Goal: Find specific page/section: Find specific page/section

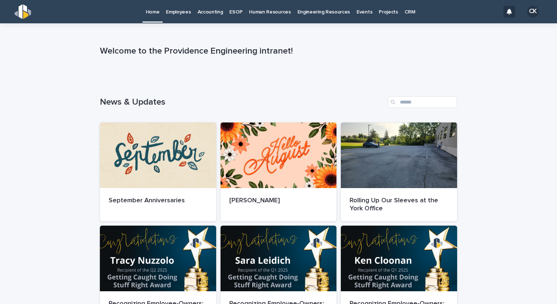
click at [180, 15] on link "Employees" at bounding box center [177, 11] width 31 height 23
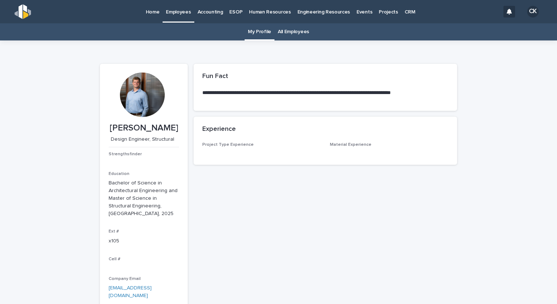
click at [287, 31] on link "All Employees" at bounding box center [293, 31] width 31 height 17
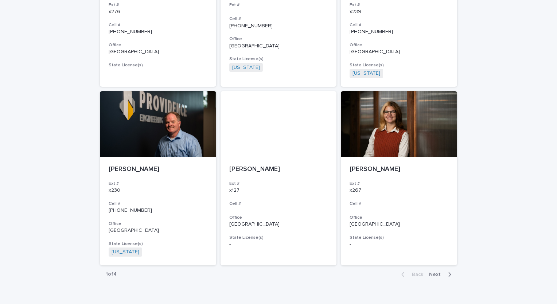
scroll to position [1284, 0]
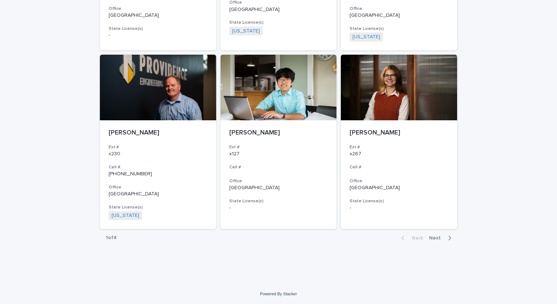
click at [434, 237] on span "Next" at bounding box center [437, 237] width 16 height 5
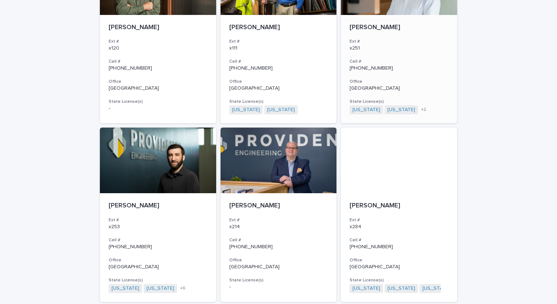
scroll to position [1275, 0]
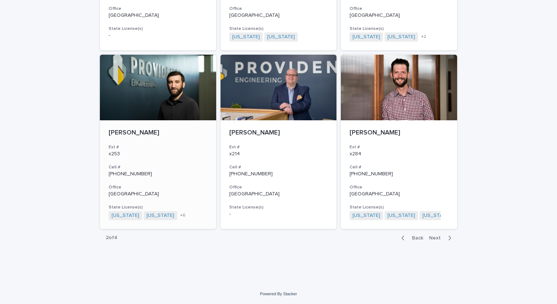
click at [200, 217] on div "+ 6" at bounding box center [193, 215] width 29 height 6
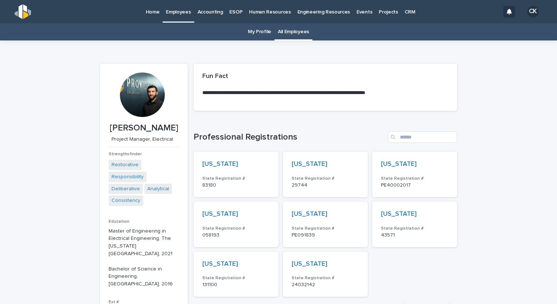
click at [152, 14] on p "Home" at bounding box center [153, 7] width 14 height 15
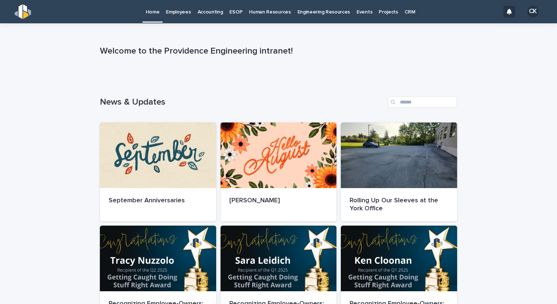
drag, startPoint x: 154, startPoint y: 13, endPoint x: 108, endPoint y: 1, distance: 47.5
click at [154, 13] on p "Home" at bounding box center [153, 7] width 14 height 15
